Goal: Task Accomplishment & Management: Complete application form

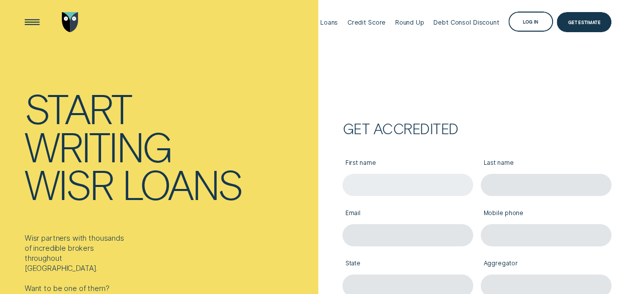
click at [364, 180] on input "First name" at bounding box center [407, 185] width 131 height 22
type input "Tayla"
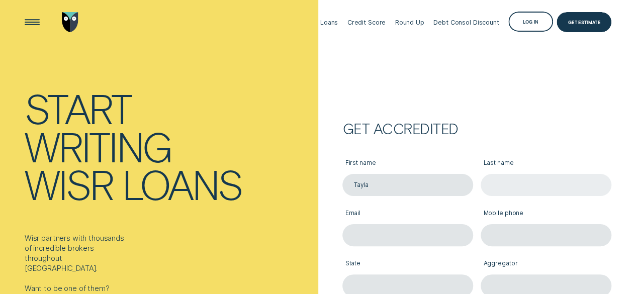
click at [519, 190] on input "Last name" at bounding box center [545, 185] width 131 height 22
type input "[PERSON_NAME]"
click at [418, 230] on input "Email" at bounding box center [407, 235] width 131 height 22
type input "[EMAIL_ADDRESS][DOMAIN_NAME]"
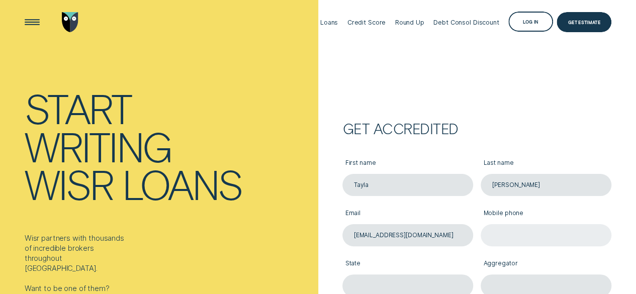
click at [509, 230] on input "Mobile phone" at bounding box center [545, 235] width 131 height 22
type input "0456738578"
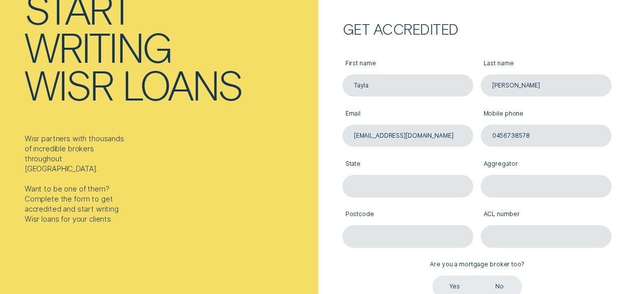
scroll to position [101, 0]
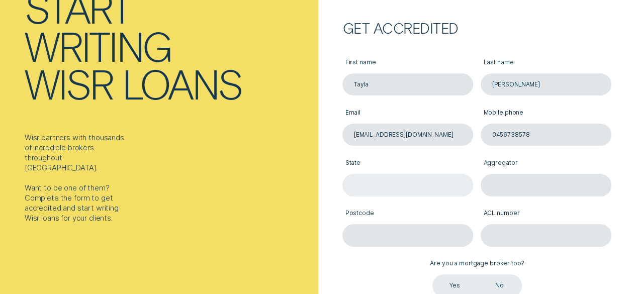
click at [393, 188] on input "State" at bounding box center [407, 185] width 131 height 22
type input "QLD"
type input "4557"
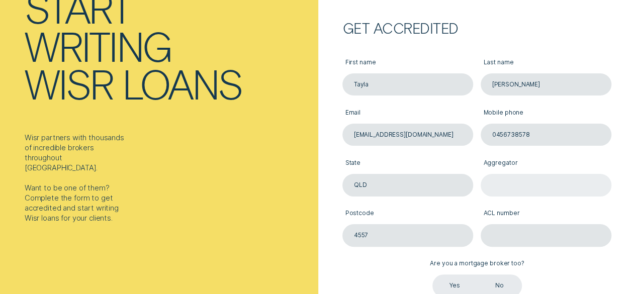
click at [512, 187] on input "Aggregator" at bounding box center [545, 185] width 131 height 22
type input "Connective"
click at [530, 234] on input "ACL number" at bounding box center [545, 235] width 131 height 22
paste input "389328"
type input "389328"
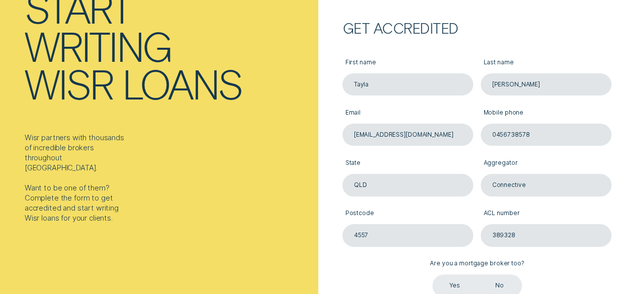
click at [458, 282] on label "Yes" at bounding box center [454, 285] width 45 height 22
click at [432, 274] on input "Yes" at bounding box center [432, 274] width 0 height 0
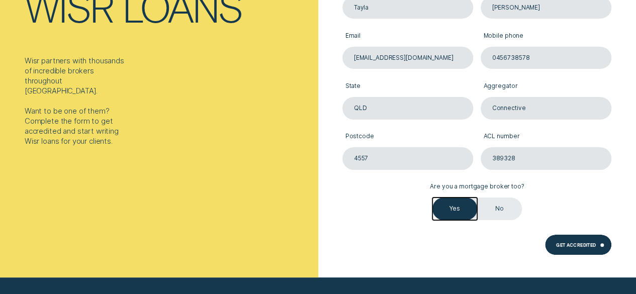
scroll to position [201, 0]
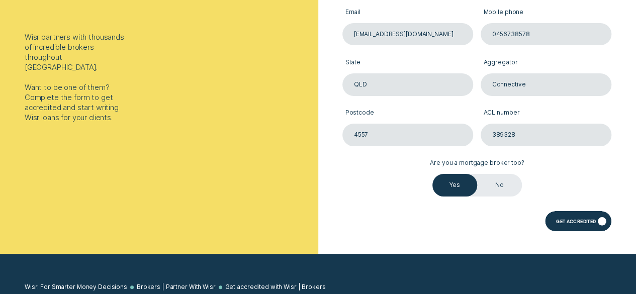
click at [573, 220] on div "Get Accredited" at bounding box center [576, 222] width 40 height 4
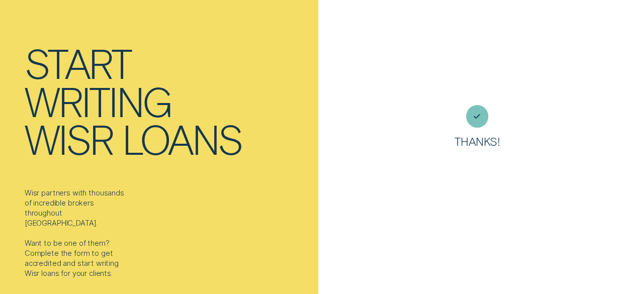
scroll to position [0, 0]
